Goal: Task Accomplishment & Management: Manage account settings

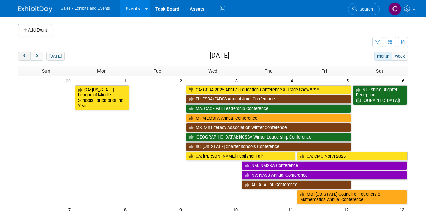
click at [23, 56] on span "prev" at bounding box center [24, 56] width 5 height 4
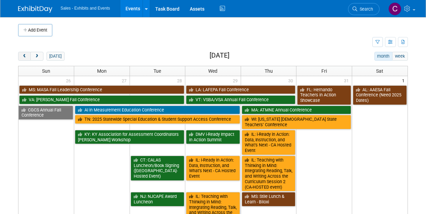
click at [23, 56] on span "prev" at bounding box center [24, 56] width 5 height 4
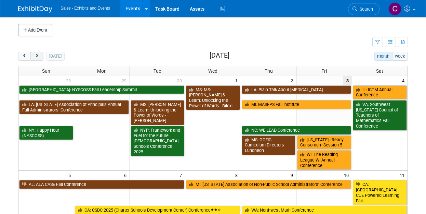
click at [34, 53] on button "next" at bounding box center [36, 56] width 13 height 9
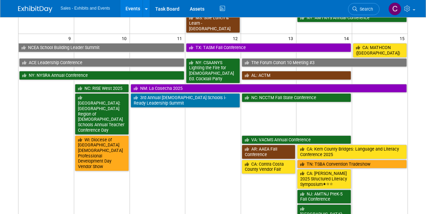
scroll to position [414, 0]
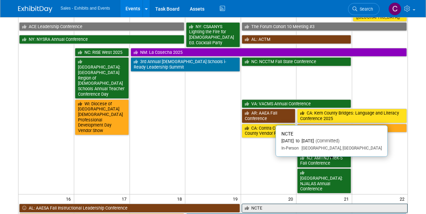
click at [267, 203] on link "NCTE" at bounding box center [325, 207] width 166 height 9
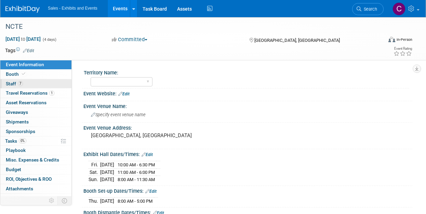
click at [9, 85] on span "Staff 7" at bounding box center [14, 83] width 17 height 5
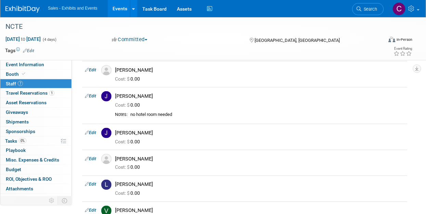
scroll to position [62, 0]
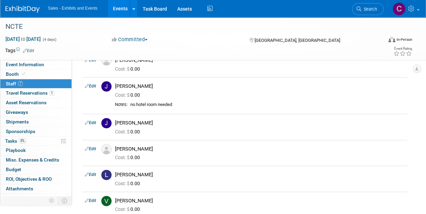
click at [126, 11] on link "Events" at bounding box center [120, 8] width 25 height 17
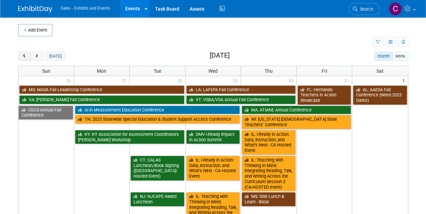
click at [24, 58] on button "prev" at bounding box center [24, 56] width 13 height 9
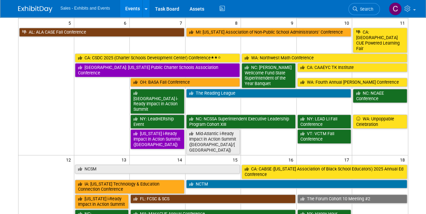
scroll to position [268, 0]
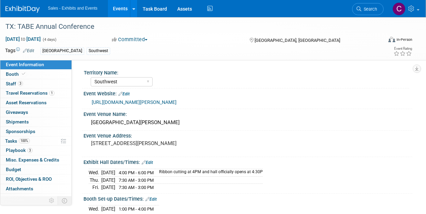
select select "Southwest"
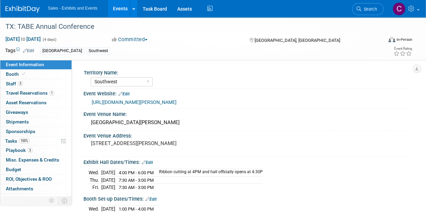
scroll to position [5, 0]
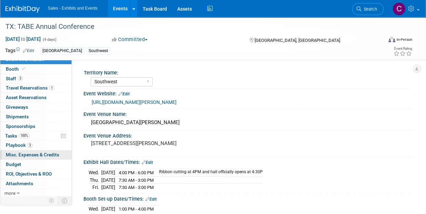
click at [28, 155] on span "Misc. Expenses & Credits 0" at bounding box center [32, 154] width 53 height 5
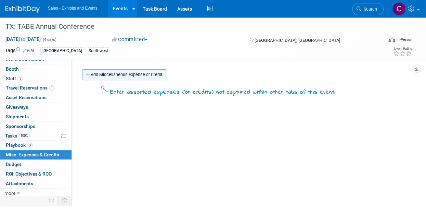
click at [106, 76] on link "Add Miscellaneous Expense or Credit" at bounding box center [124, 74] width 84 height 11
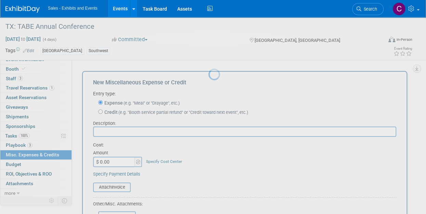
scroll to position [0, 0]
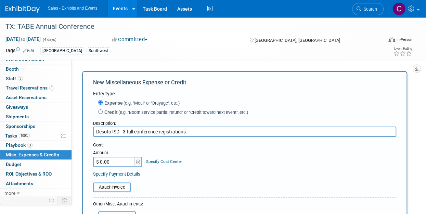
type input "Desoto ISD - 3 full conference registrations"
type input "$ 600.00"
click at [114, 188] on input "file" at bounding box center [89, 187] width 81 height 8
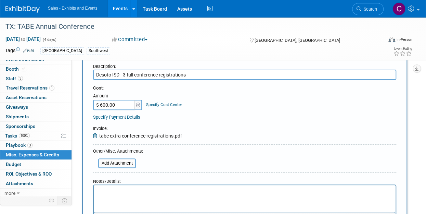
scroll to position [114, 0]
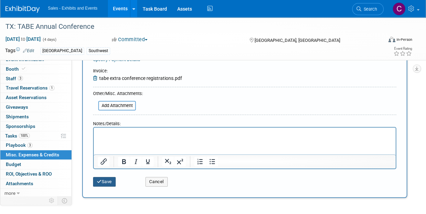
click at [110, 179] on button "Save" at bounding box center [104, 182] width 23 height 10
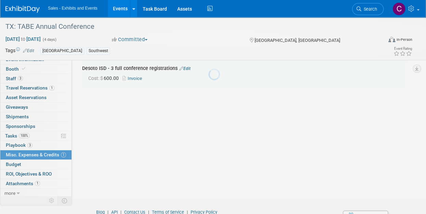
scroll to position [15, 0]
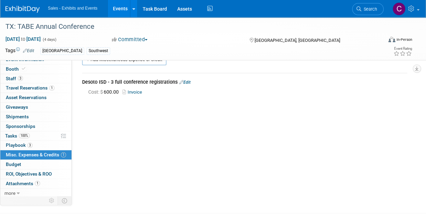
click at [124, 8] on link "Events" at bounding box center [120, 8] width 25 height 17
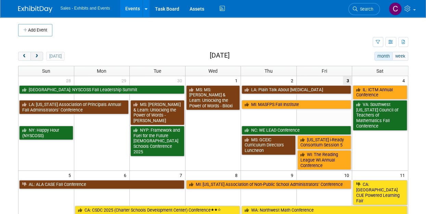
click at [37, 52] on button "next" at bounding box center [36, 56] width 13 height 9
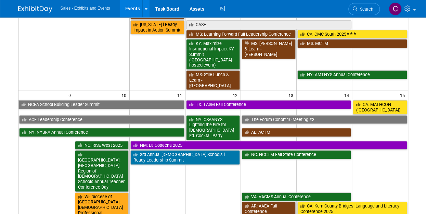
scroll to position [383, 0]
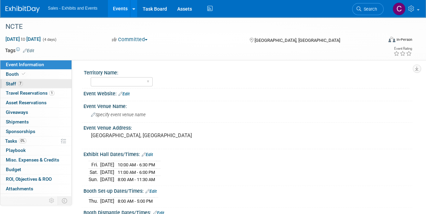
click at [9, 86] on span "Staff 7" at bounding box center [14, 83] width 17 height 5
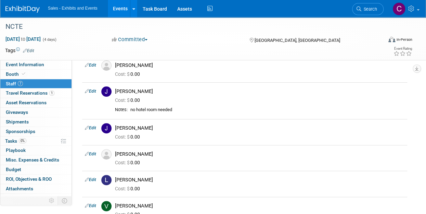
scroll to position [66, 0]
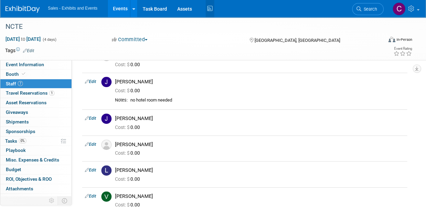
click at [214, 11] on icon at bounding box center [210, 8] width 9 height 11
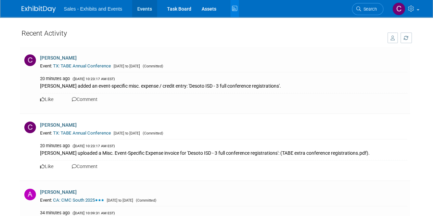
click at [138, 11] on link "Events" at bounding box center [144, 8] width 25 height 17
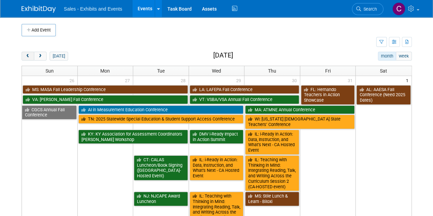
click at [28, 58] on span "prev" at bounding box center [27, 56] width 5 height 4
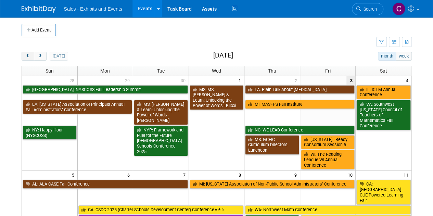
click at [28, 58] on span "prev" at bounding box center [27, 56] width 5 height 4
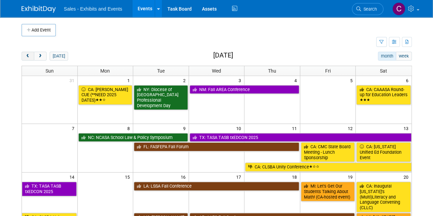
click at [25, 57] on span "prev" at bounding box center [27, 56] width 5 height 4
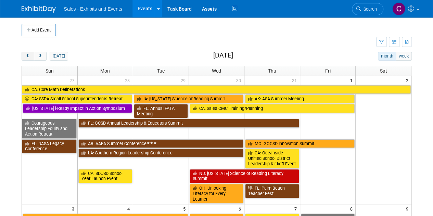
click at [25, 57] on span "prev" at bounding box center [27, 56] width 5 height 4
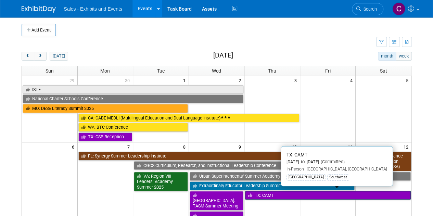
click at [279, 193] on link "TX: CAMT" at bounding box center [327, 195] width 165 height 9
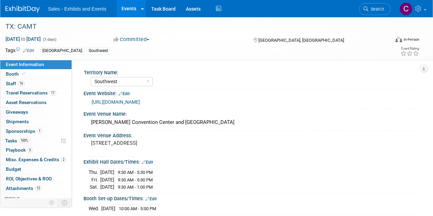
select select "Southwest"
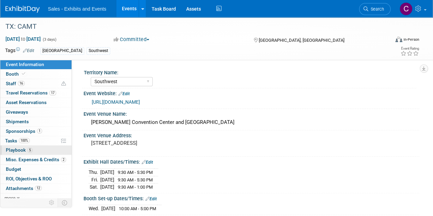
click at [18, 150] on span "Playbook 5" at bounding box center [19, 149] width 27 height 5
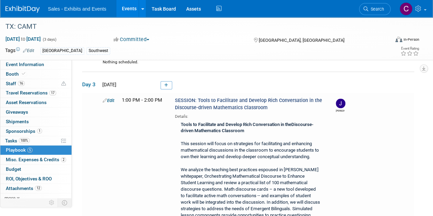
scroll to position [169, 0]
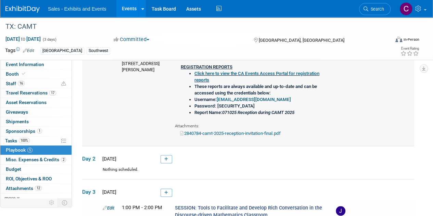
click at [222, 131] on link "2840784-camt-2025-reception-invitation-final.pdf" at bounding box center [230, 133] width 101 height 5
